Goal: Information Seeking & Learning: Understand process/instructions

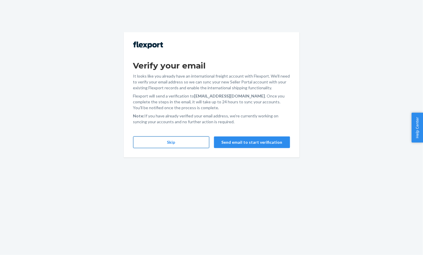
click at [191, 142] on button "Skip" at bounding box center [171, 142] width 76 height 12
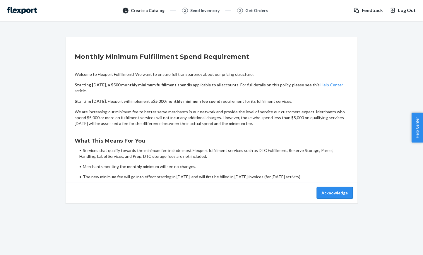
click at [329, 187] on button "Acknowledge" at bounding box center [335, 193] width 36 height 12
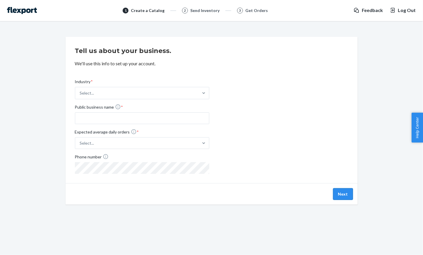
click at [337, 194] on button "Next" at bounding box center [343, 194] width 20 height 12
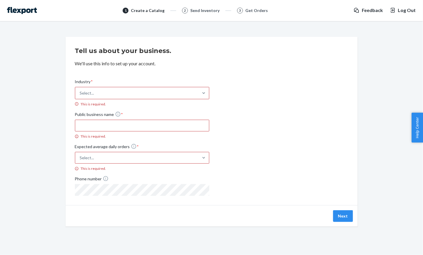
click at [136, 97] on div "Select..." at bounding box center [136, 93] width 123 height 12
click at [81, 96] on input "Industry * Select... This is required." at bounding box center [80, 93] width 1 height 6
click at [25, 14] on div "1 Create a Catalog 2 Send Inventory 3 Get Orders Feedback Log Out" at bounding box center [211, 10] width 423 height 21
click at [25, 12] on img at bounding box center [22, 10] width 30 height 7
click at [24, 11] on img at bounding box center [22, 10] width 30 height 7
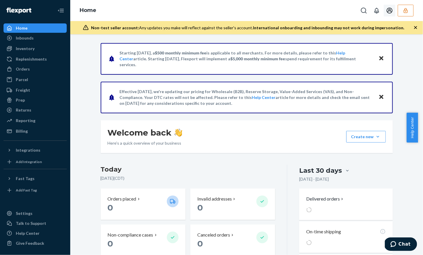
click at [388, 12] on icon "Open account menu" at bounding box center [390, 11] width 6 height 6
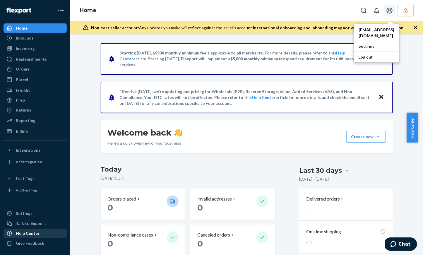
click at [29, 233] on div "Help Center" at bounding box center [28, 234] width 24 height 6
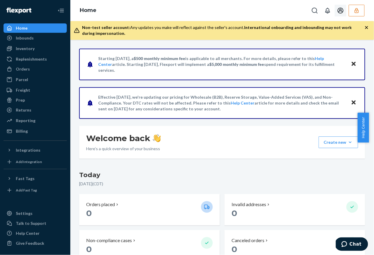
click at [359, 5] on button "button" at bounding box center [357, 11] width 16 height 12
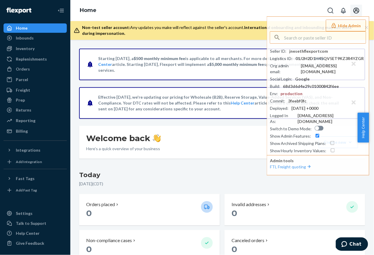
click at [359, 7] on icon "Open account menu" at bounding box center [356, 10] width 7 height 7
